Goal: Find specific page/section: Find specific page/section

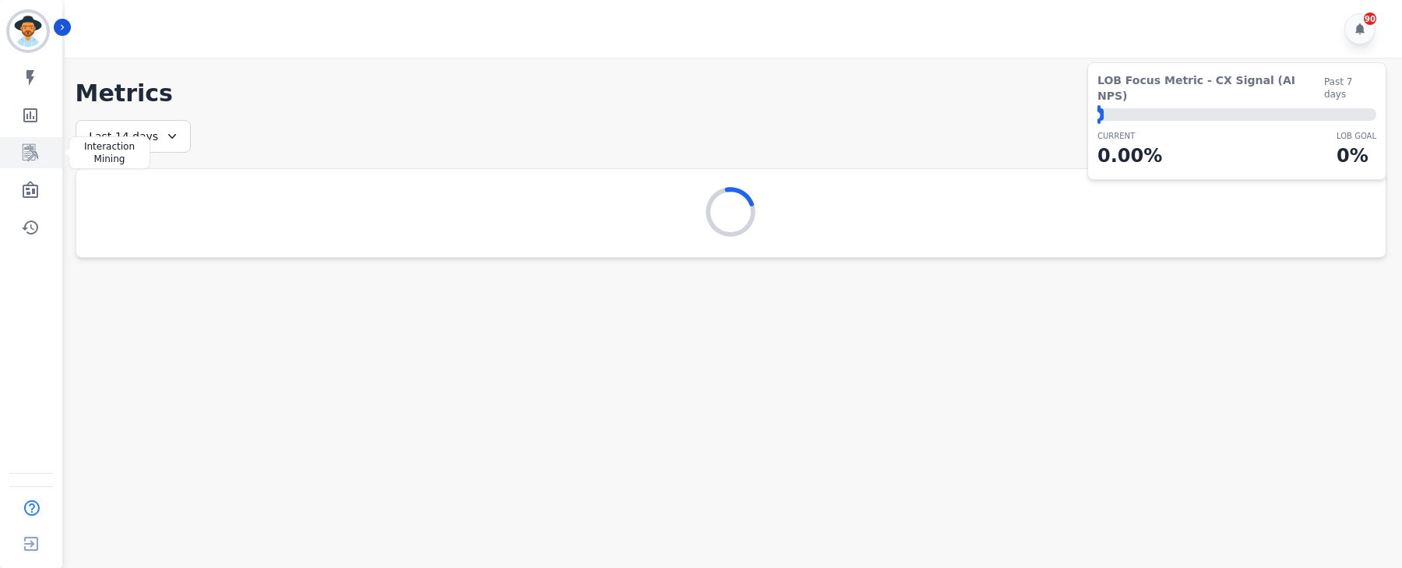
click at [42, 145] on link "Sidebar" at bounding box center [32, 152] width 60 height 31
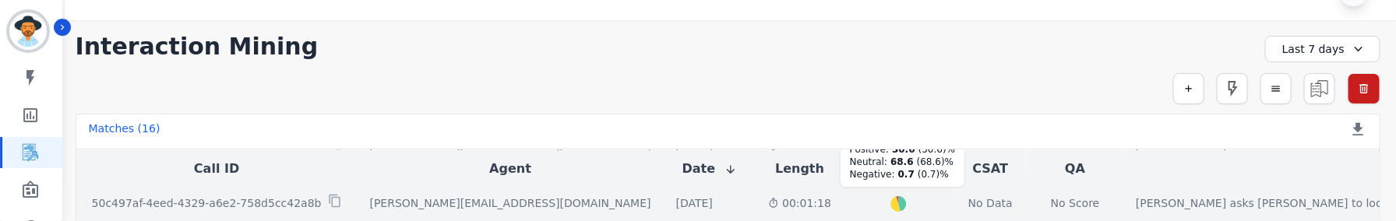
scroll to position [138, 0]
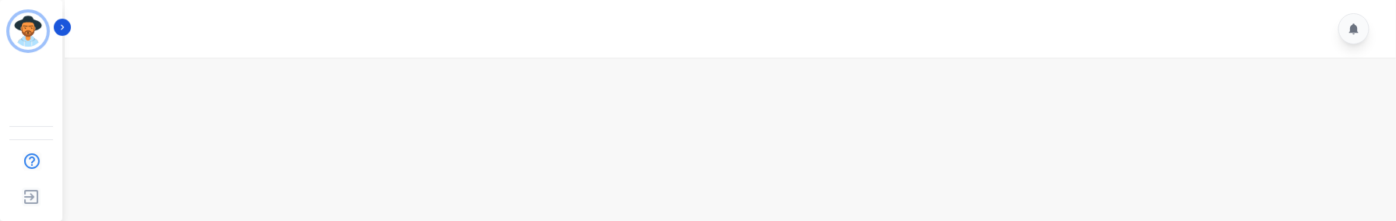
scroll to position [24, 0]
